Goal: Information Seeking & Learning: Learn about a topic

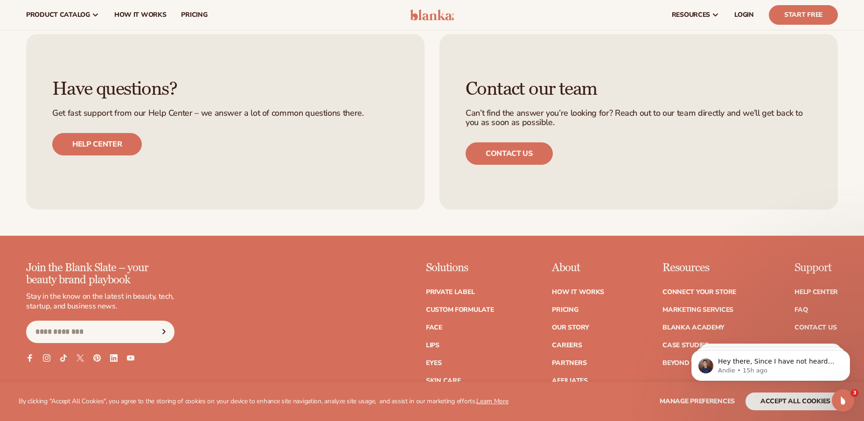
scroll to position [1582, 0]
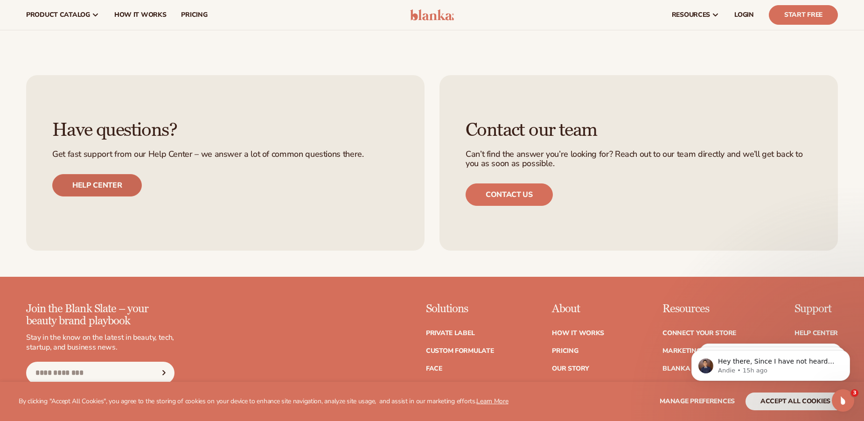
click at [103, 193] on link "Help center" at bounding box center [97, 185] width 90 height 22
click at [190, 15] on span "pricing" at bounding box center [194, 14] width 26 height 7
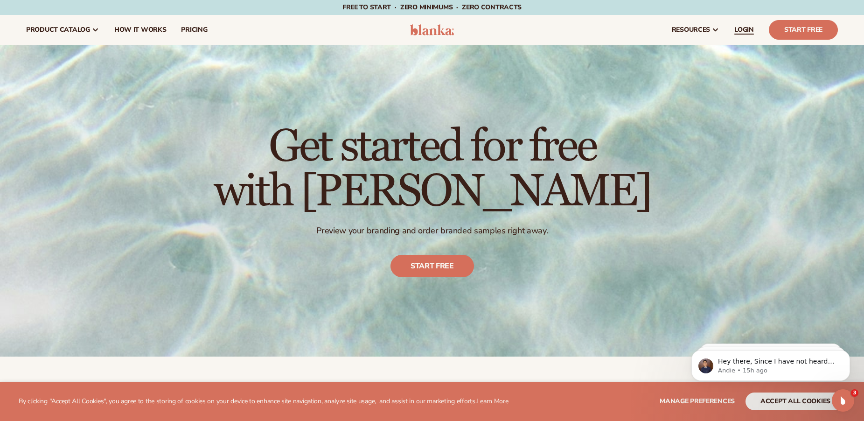
click at [742, 33] on span "LOGIN" at bounding box center [744, 29] width 20 height 7
click at [195, 28] on span "pricing" at bounding box center [194, 29] width 26 height 7
click at [136, 31] on span "How It Works" at bounding box center [140, 29] width 52 height 7
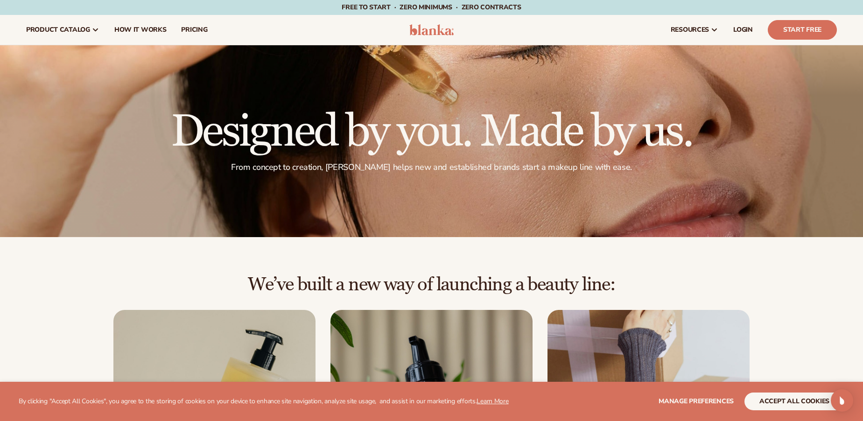
drag, startPoint x: 862, startPoint y: 60, endPoint x: 827, endPoint y: 122, distance: 70.8
click at [827, 122] on div at bounding box center [431, 141] width 863 height 192
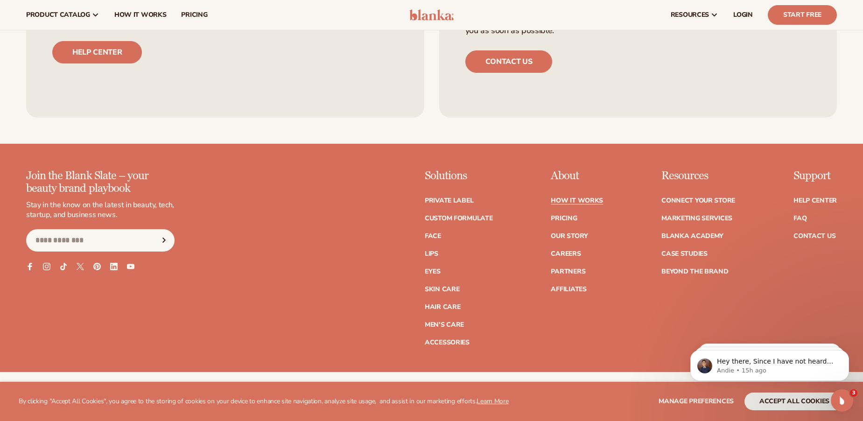
scroll to position [2287, 0]
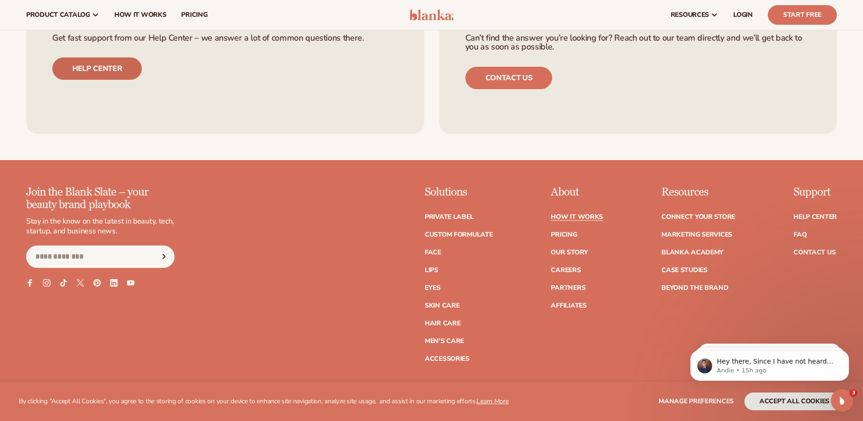
click at [99, 70] on link "Help center" at bounding box center [97, 68] width 90 height 22
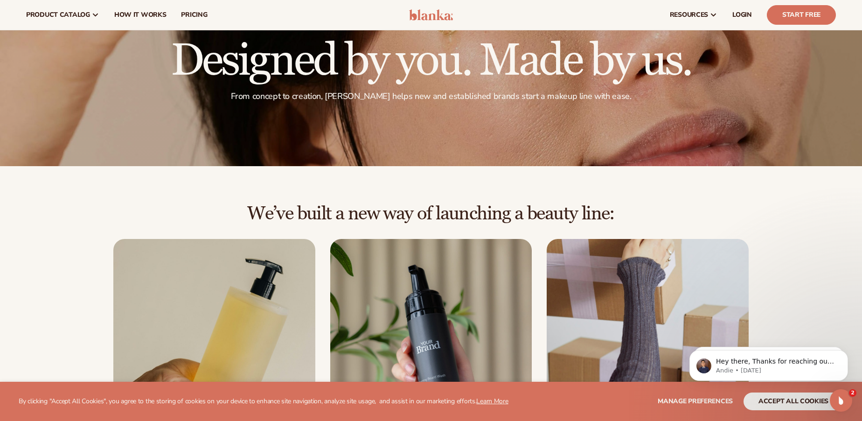
scroll to position [0, 0]
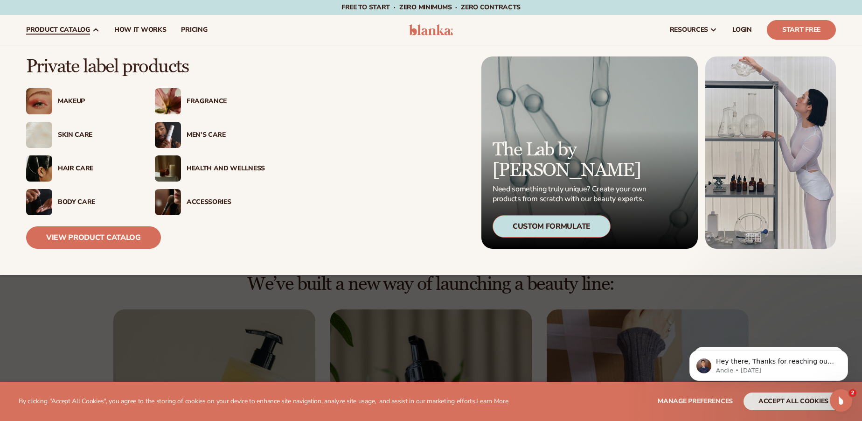
click at [69, 99] on div "Makeup" at bounding box center [97, 102] width 78 height 8
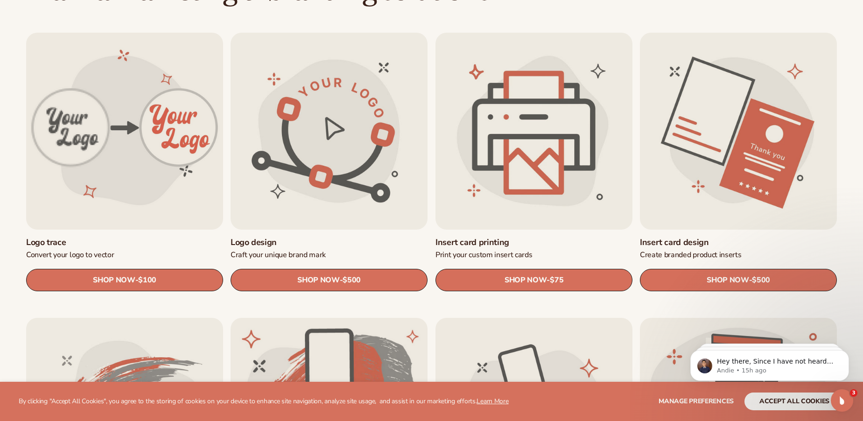
scroll to position [316, 0]
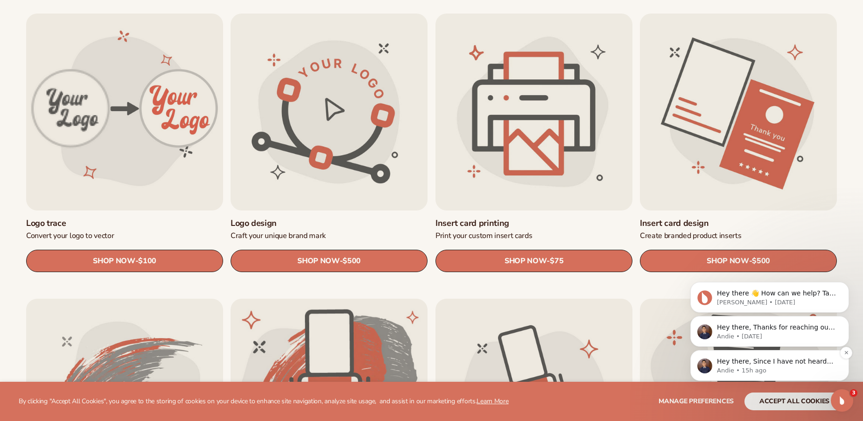
click at [805, 366] on p "Andie • 15h ago" at bounding box center [777, 370] width 120 height 8
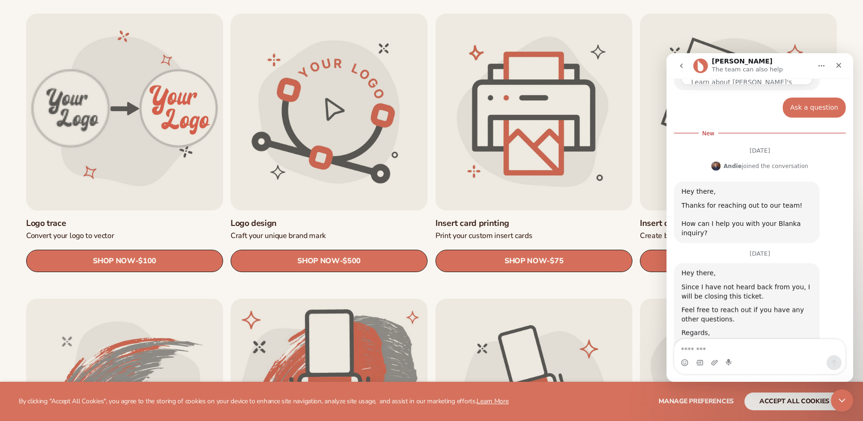
scroll to position [171, 0]
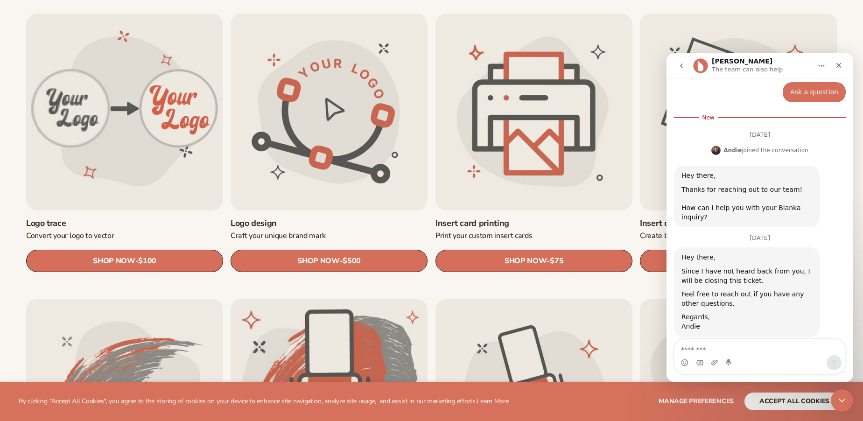
click at [701, 345] on textarea "Message…" at bounding box center [759, 347] width 171 height 16
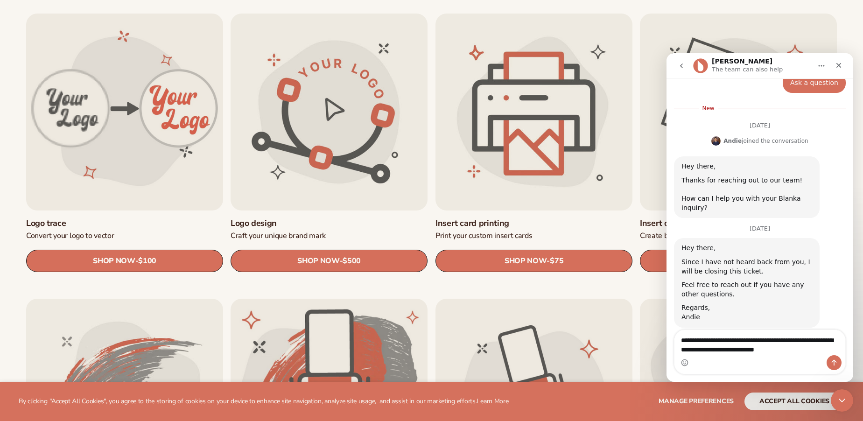
type textarea "**********"
drag, startPoint x: 803, startPoint y: 348, endPoint x: 1299, endPoint y: 383, distance: 497.2
click html "**********"
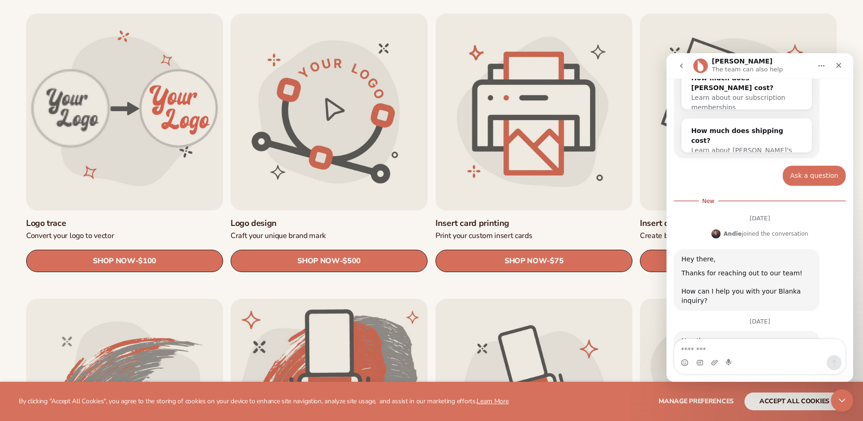
scroll to position [84, 0]
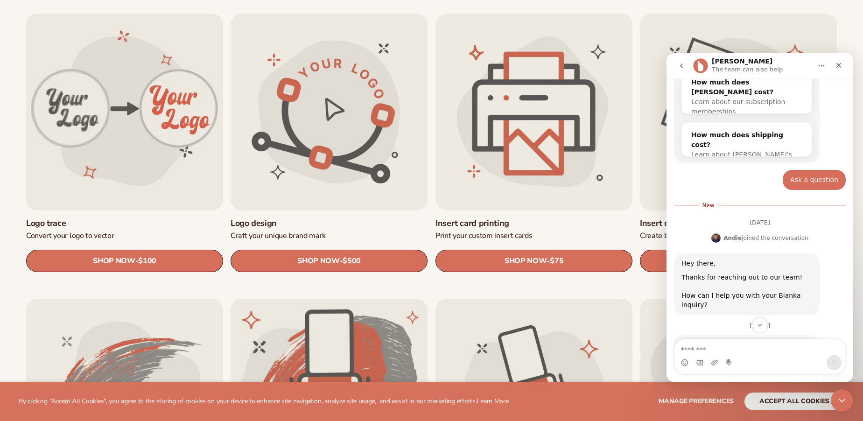
drag, startPoint x: 850, startPoint y: 231, endPoint x: 1520, endPoint y: 219, distance: 670.5
click at [837, 66] on icon "Close" at bounding box center [838, 65] width 5 height 5
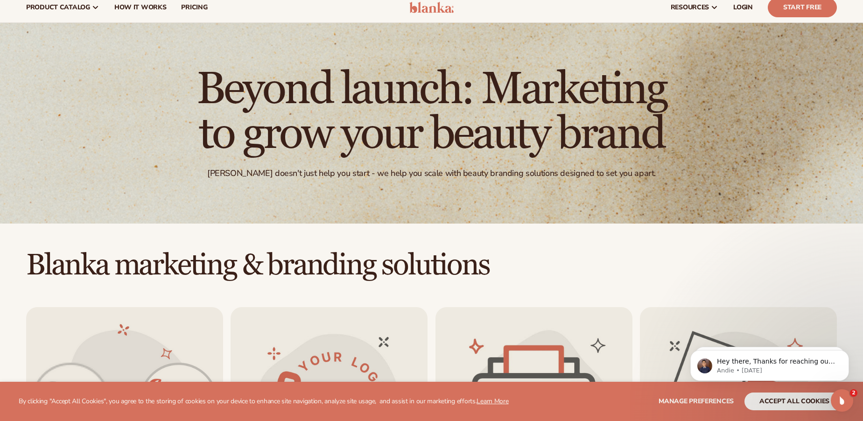
scroll to position [0, 0]
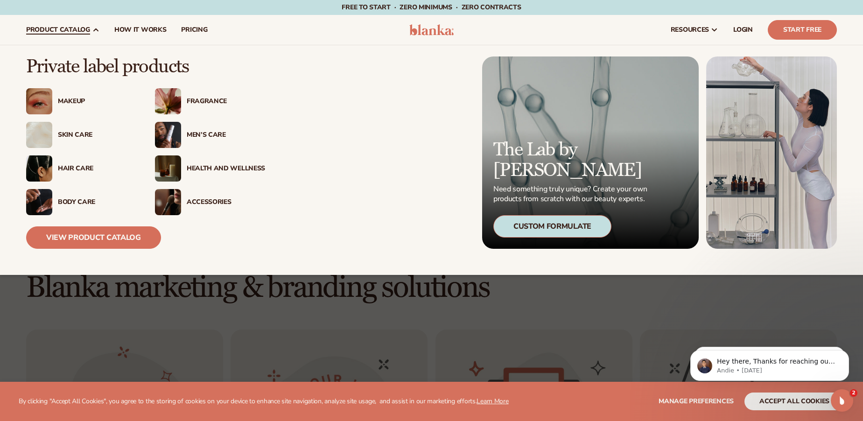
click at [77, 101] on div "Makeup" at bounding box center [97, 102] width 78 height 8
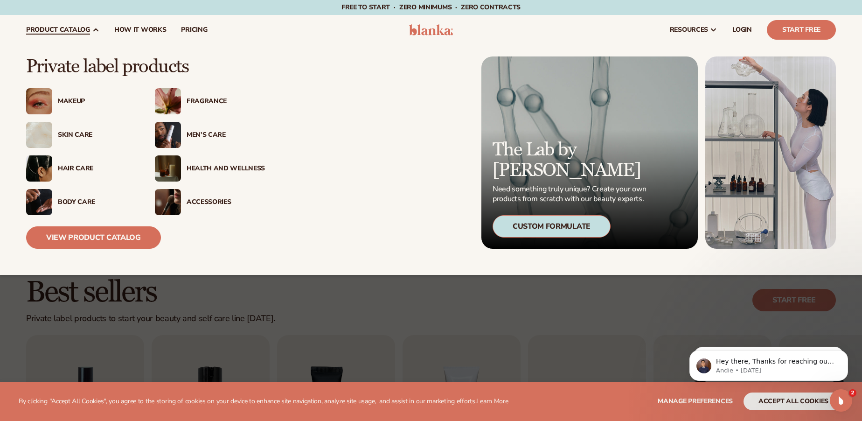
click at [70, 101] on div "Makeup" at bounding box center [97, 102] width 78 height 8
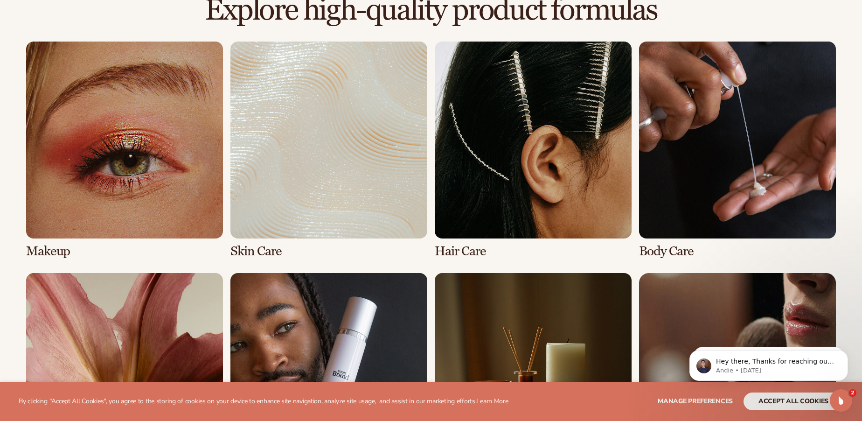
scroll to position [668, 0]
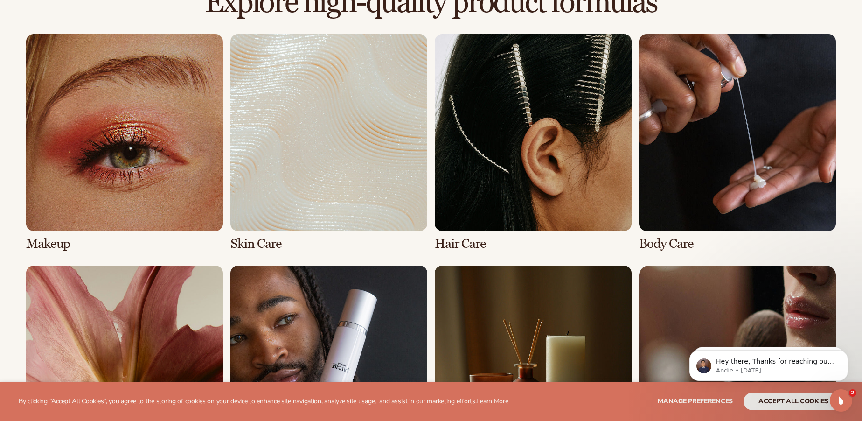
click at [63, 173] on link "1 / 8" at bounding box center [124, 142] width 197 height 217
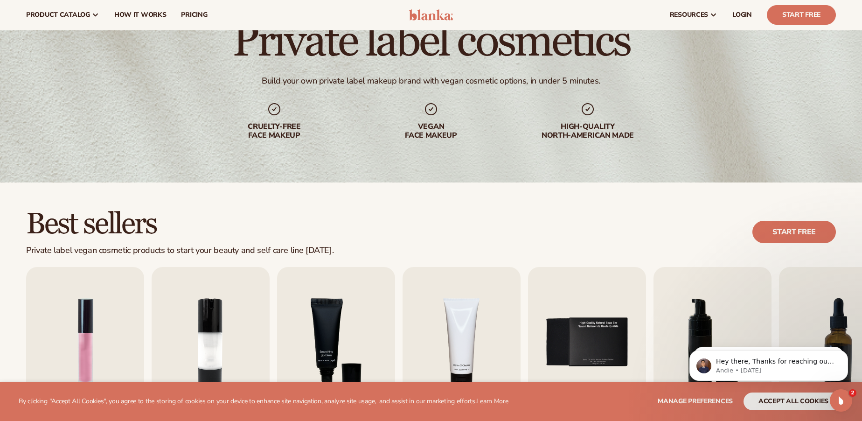
scroll to position [46, 0]
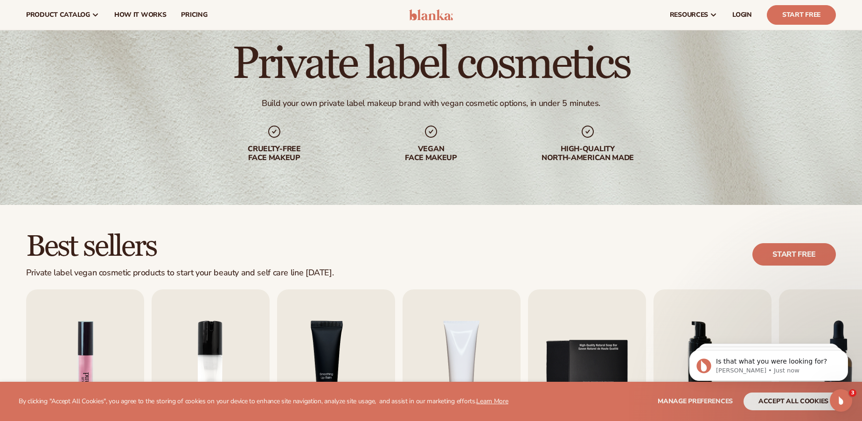
click at [104, 349] on img "1 / 9" at bounding box center [85, 364] width 118 height 151
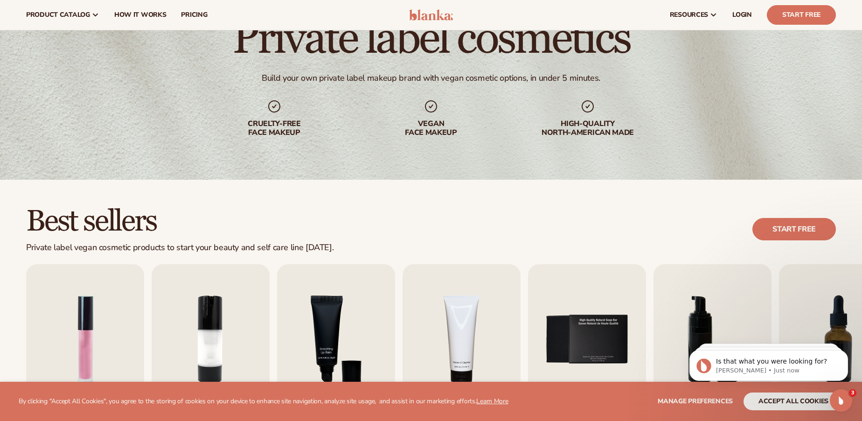
scroll to position [54, 0]
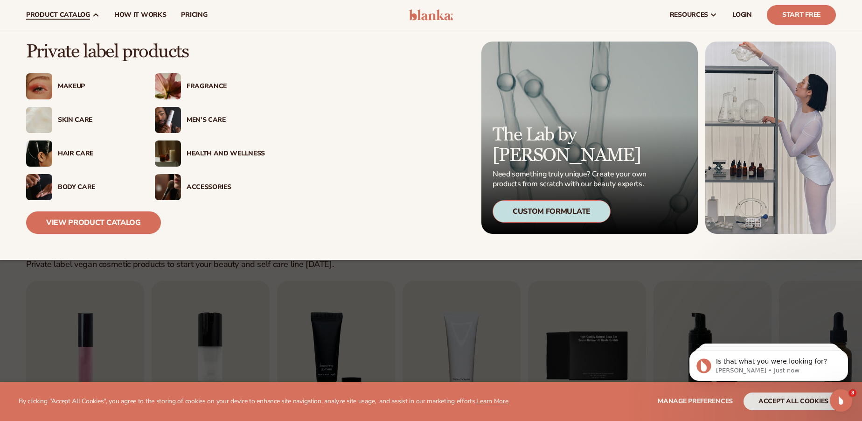
click at [69, 85] on div "Makeup" at bounding box center [97, 87] width 78 height 8
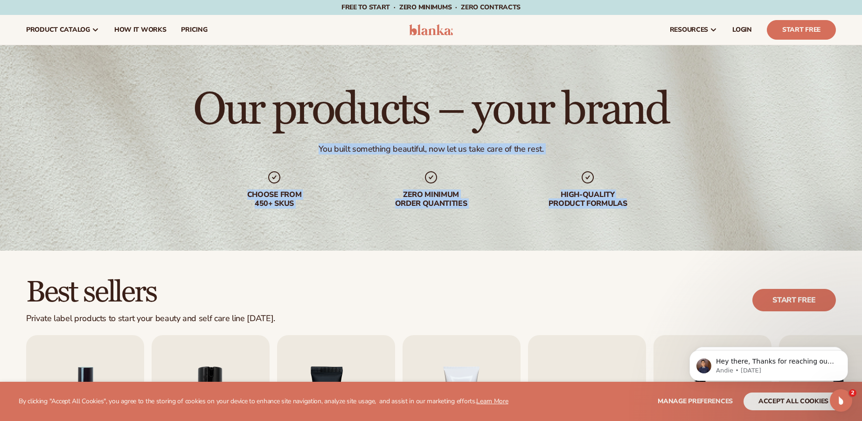
drag, startPoint x: 859, startPoint y: 58, endPoint x: 863, endPoint y: 113, distance: 55.6
click at [862, 117] on html "WE USE COOKIES By clicking "Accept All Cookies", you agree to the storing of co…" at bounding box center [431, 210] width 862 height 421
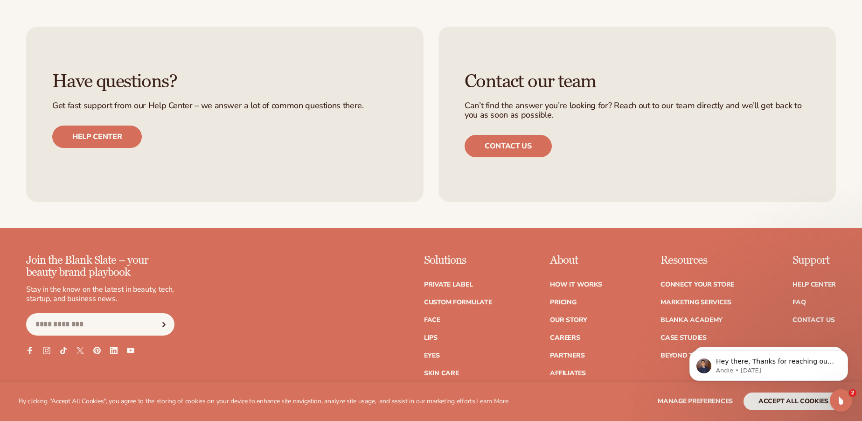
scroll to position [1618, 0]
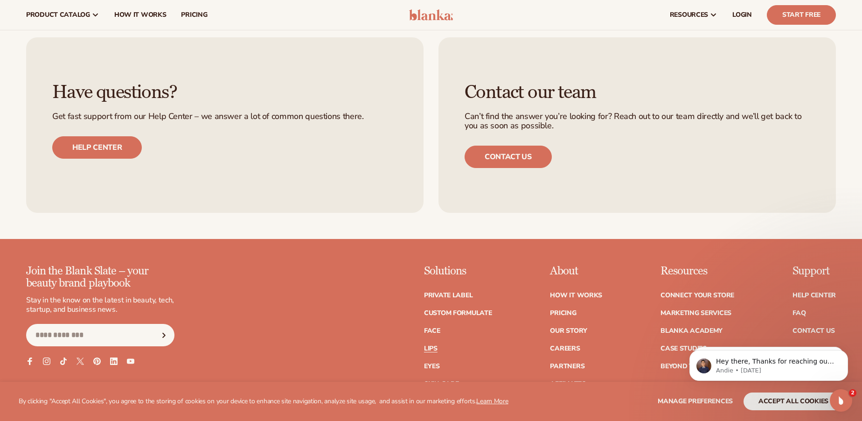
click at [430, 348] on link "Lips" at bounding box center [431, 348] width 14 height 7
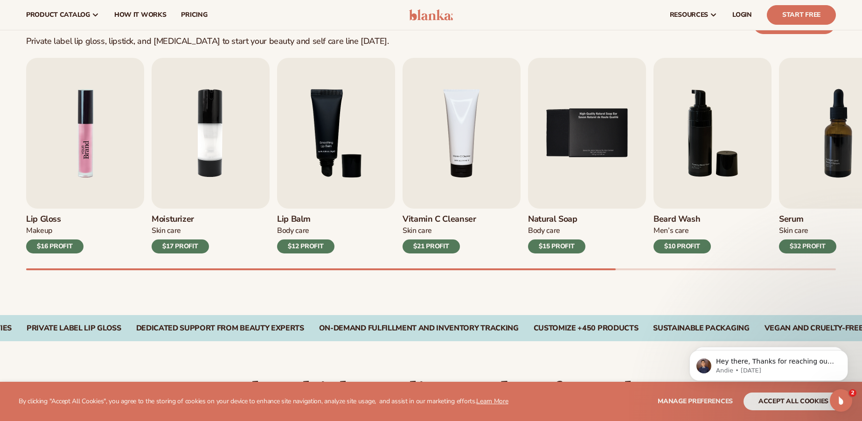
click at [88, 160] on img "1 / 9" at bounding box center [85, 133] width 118 height 151
click at [84, 146] on img "1 / 9" at bounding box center [85, 133] width 118 height 151
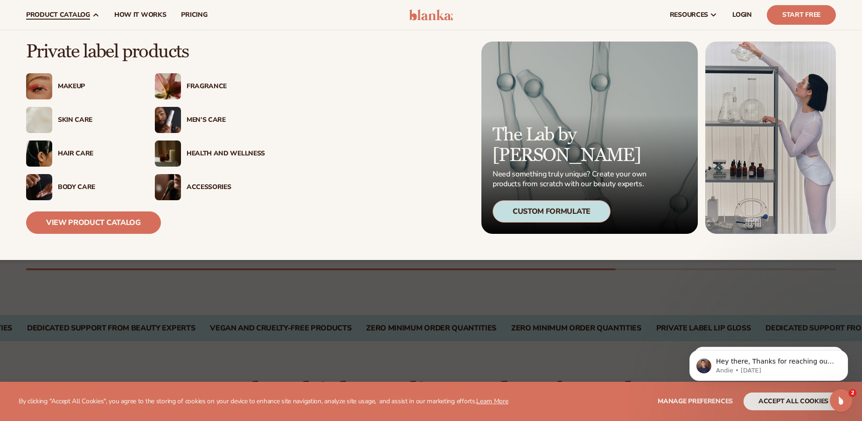
click at [66, 88] on div "Makeup" at bounding box center [97, 87] width 78 height 8
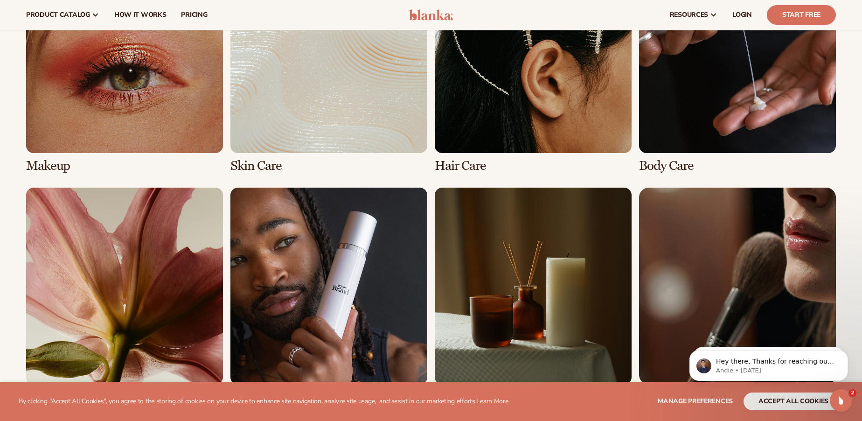
scroll to position [736, 0]
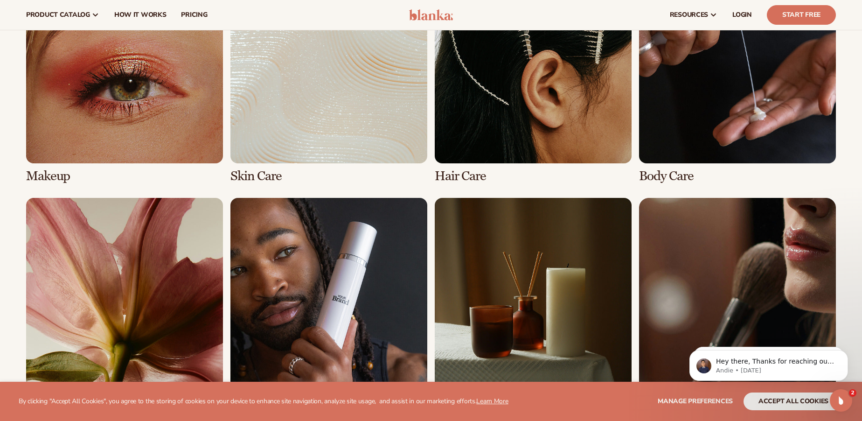
click at [37, 178] on link "1 / 8" at bounding box center [124, 74] width 197 height 217
click at [45, 174] on link "1 / 8" at bounding box center [124, 74] width 197 height 217
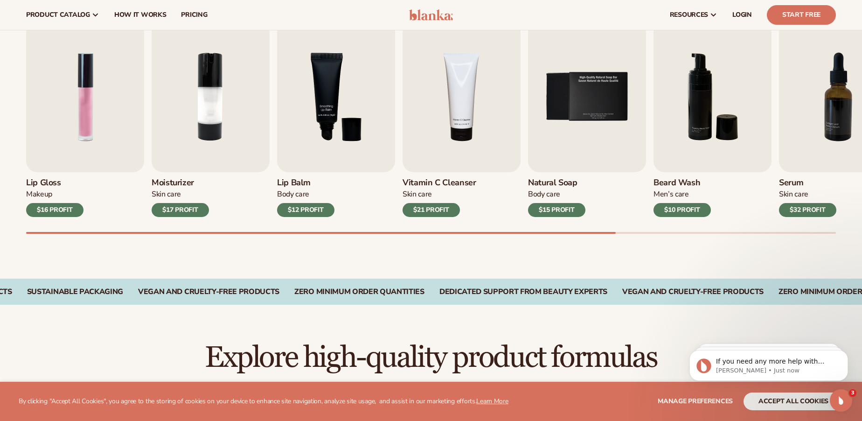
scroll to position [311, 0]
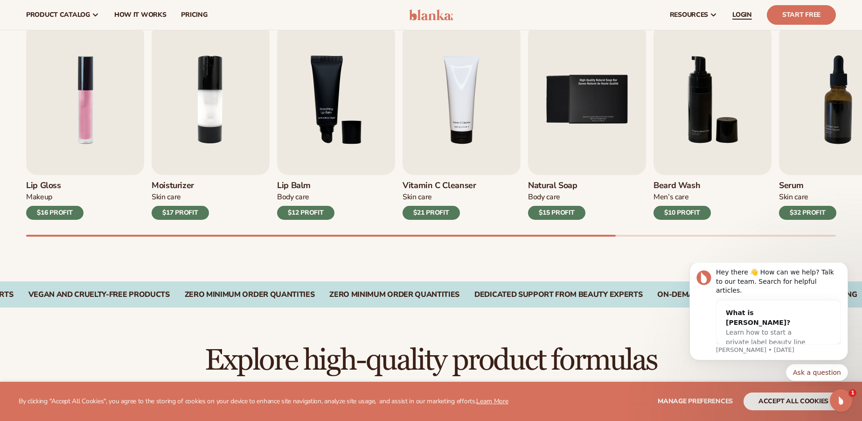
click at [739, 15] on span "LOGIN" at bounding box center [742, 14] width 20 height 7
